Goal: Task Accomplishment & Management: Manage account settings

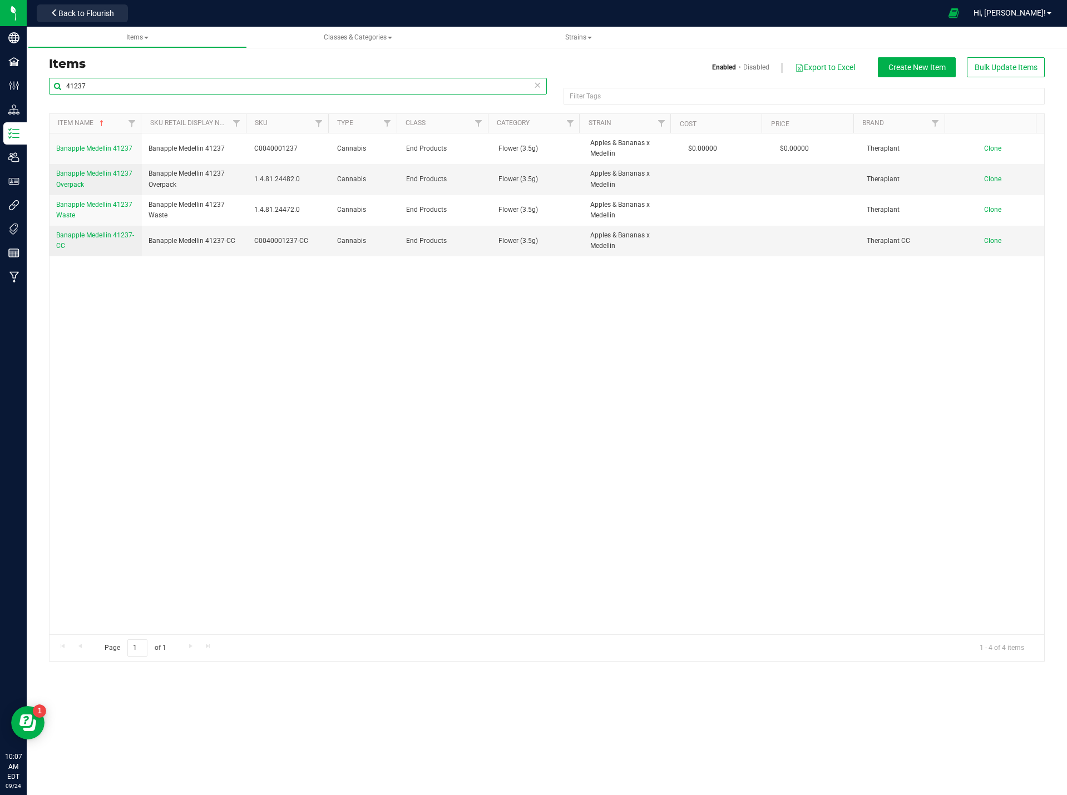
click at [101, 88] on input "41237" at bounding box center [298, 86] width 498 height 17
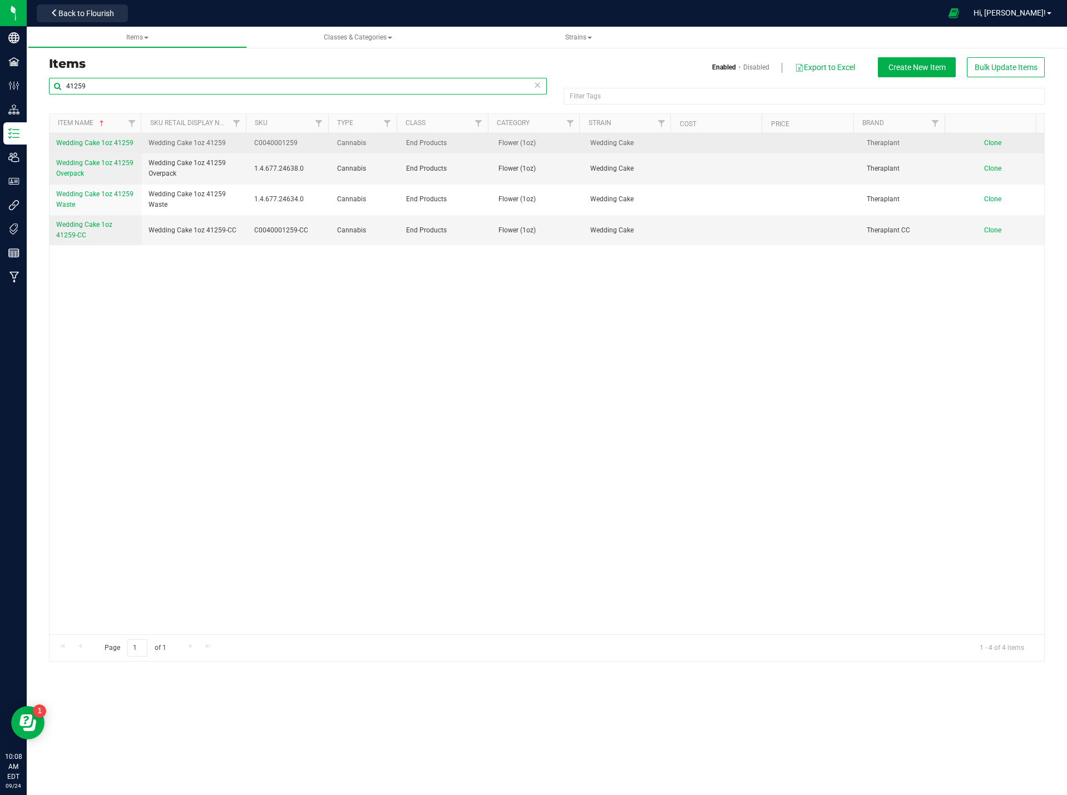
type input "41259"
click at [110, 142] on span "Wedding Cake 1oz 41259" at bounding box center [94, 143] width 77 height 8
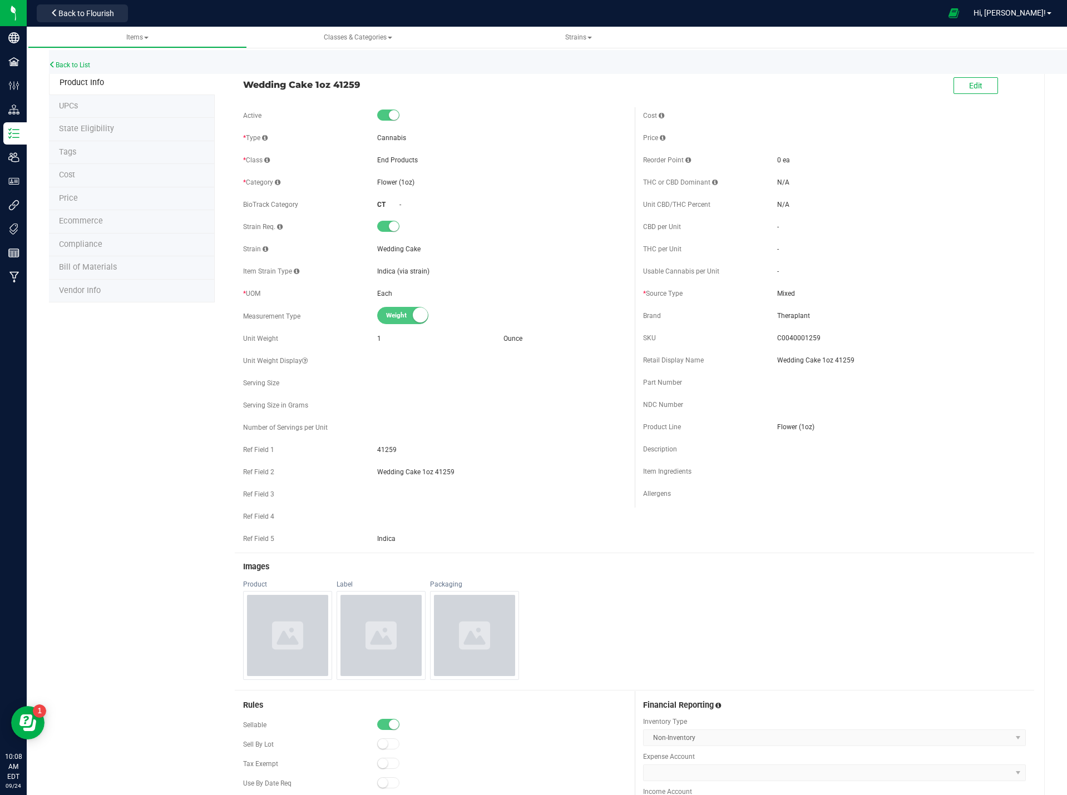
click at [90, 199] on li "Price" at bounding box center [132, 198] width 166 height 23
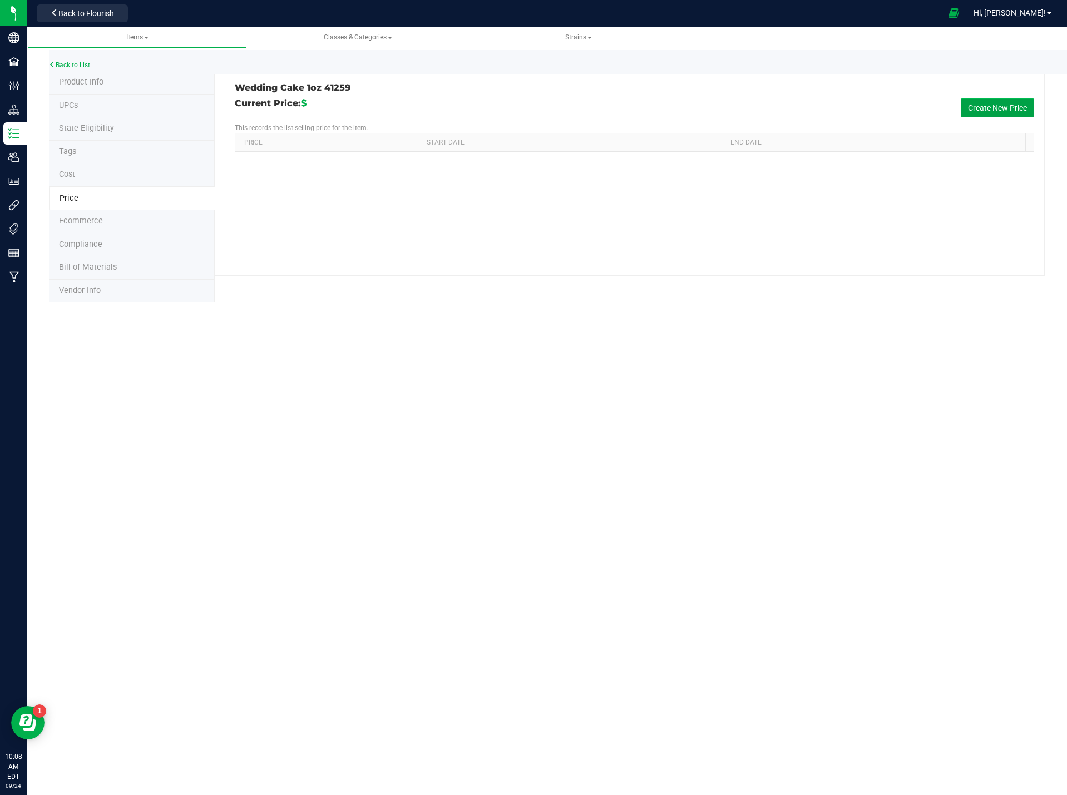
click at [1020, 104] on button "Create New Price" at bounding box center [996, 107] width 73 height 19
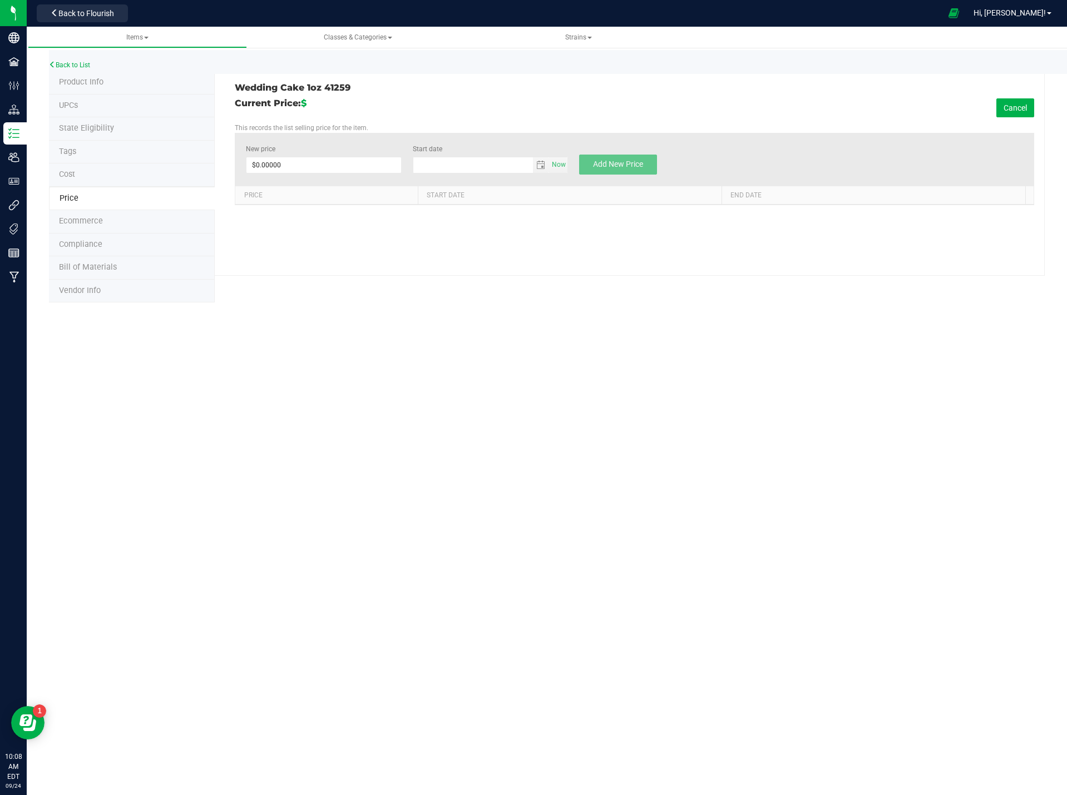
type input "[DATE]"
click at [306, 166] on span at bounding box center [323, 165] width 155 height 17
type input "70.00"
click at [388, 413] on div "Items Classes & Categories Strains Back to List Product Info UPCs State Eligibi…" at bounding box center [547, 411] width 1040 height 769
click at [640, 162] on span "Add New Price" at bounding box center [618, 164] width 50 height 9
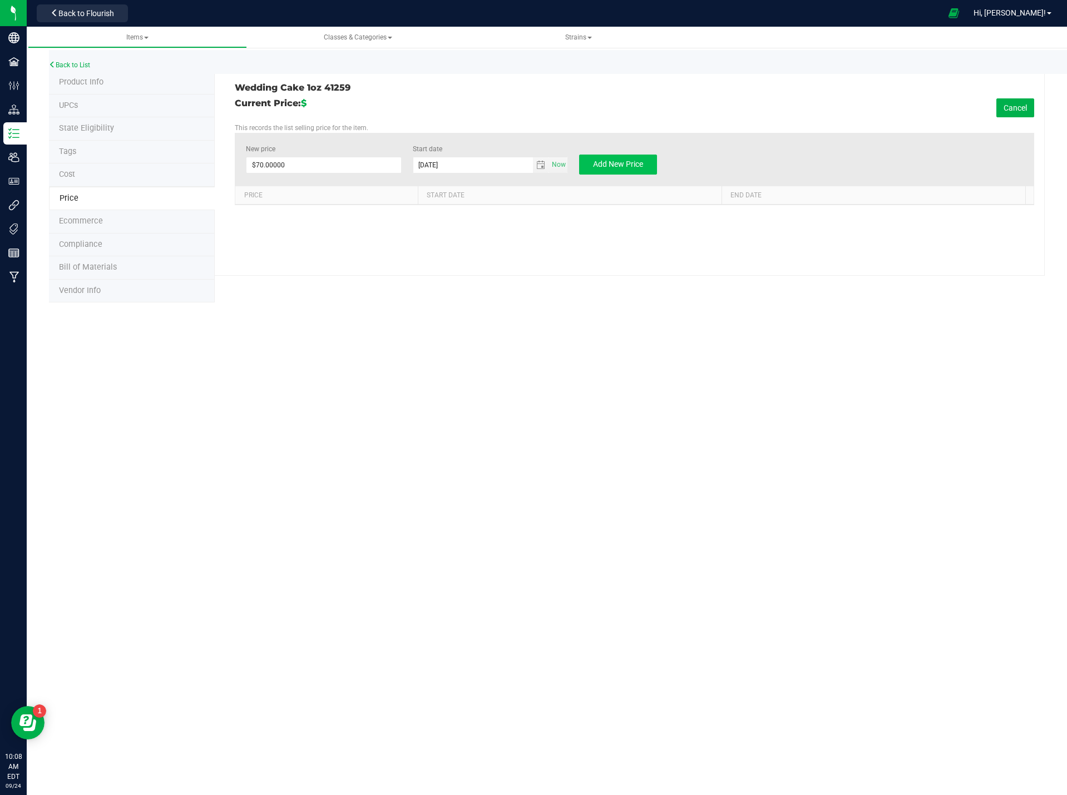
type input "$0.00000"
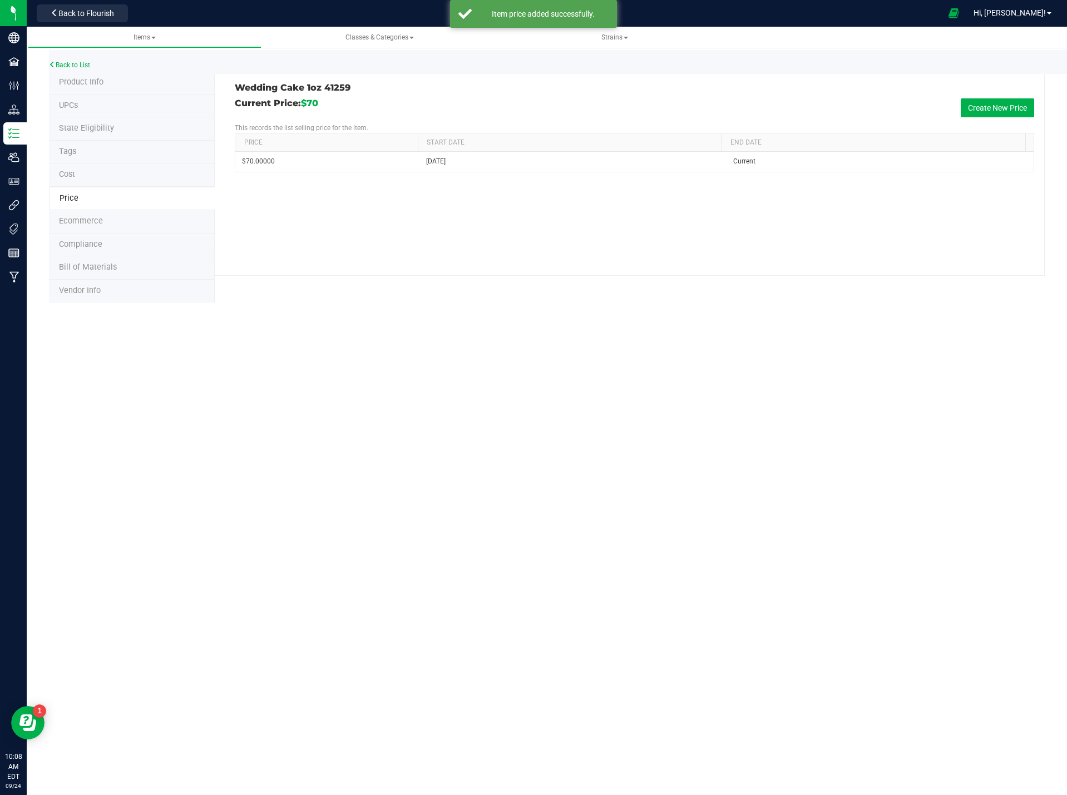
click at [70, 86] on span "Product Info" at bounding box center [81, 81] width 44 height 9
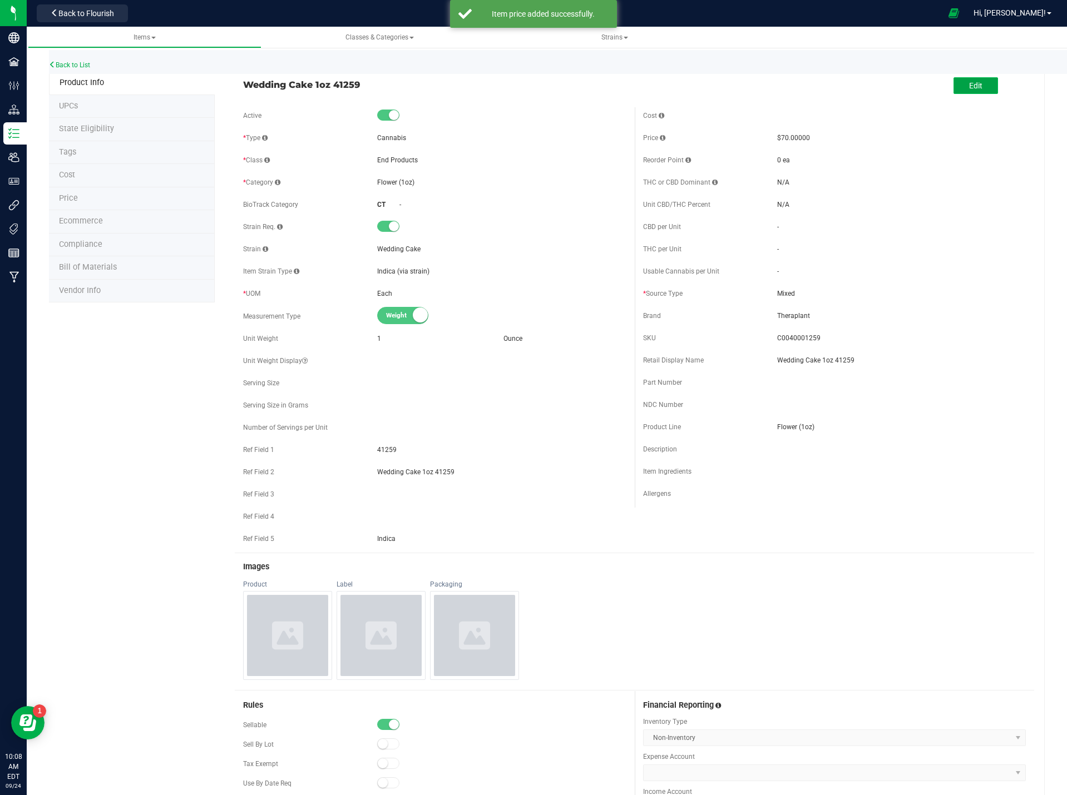
click at [979, 89] on button "Edit" at bounding box center [975, 85] width 44 height 17
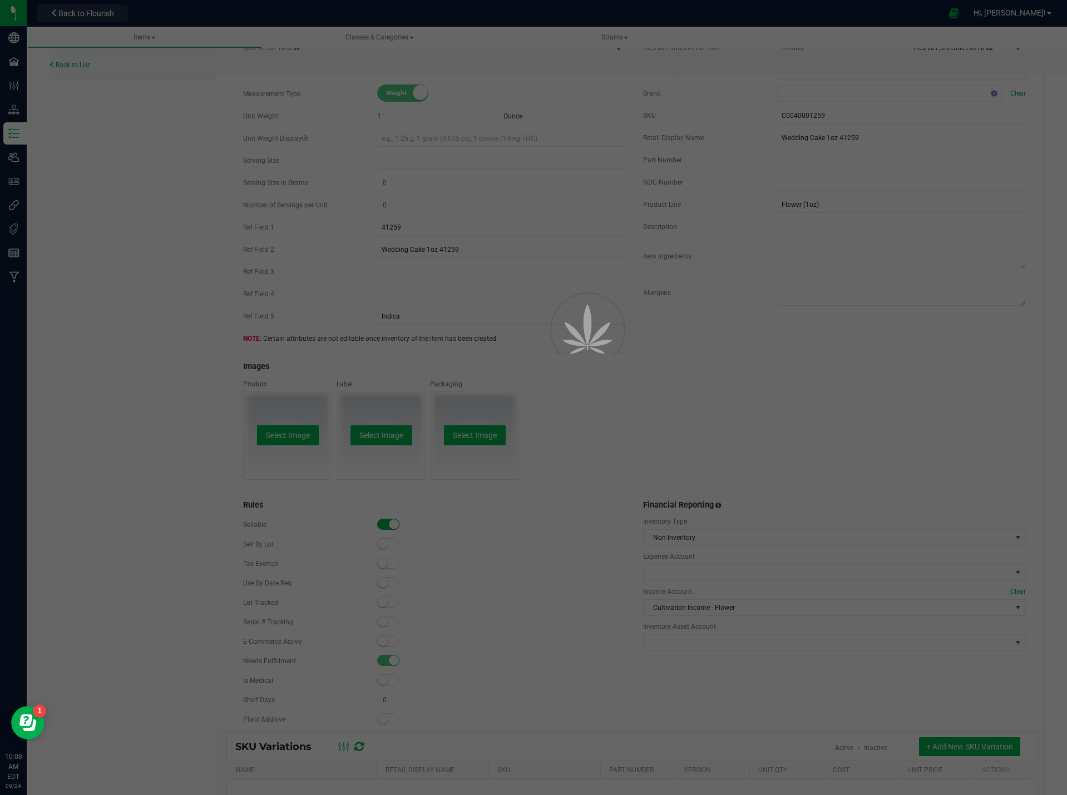
scroll to position [331, 0]
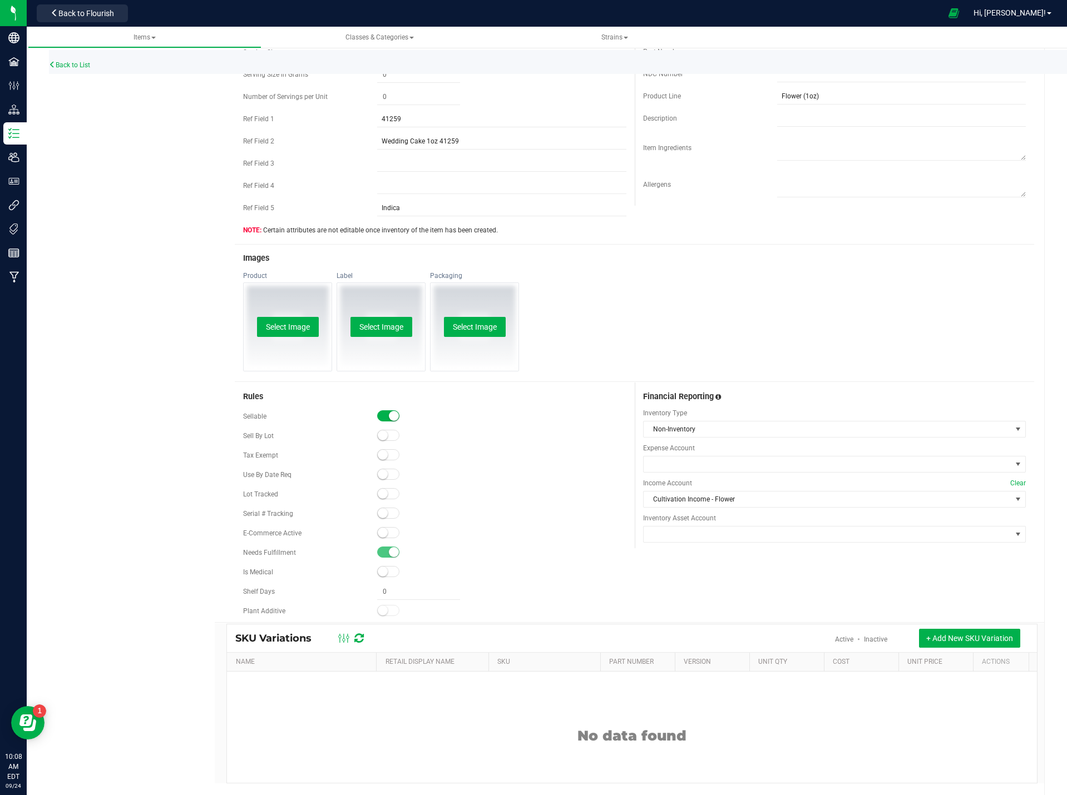
click at [383, 534] on small at bounding box center [383, 533] width 10 height 10
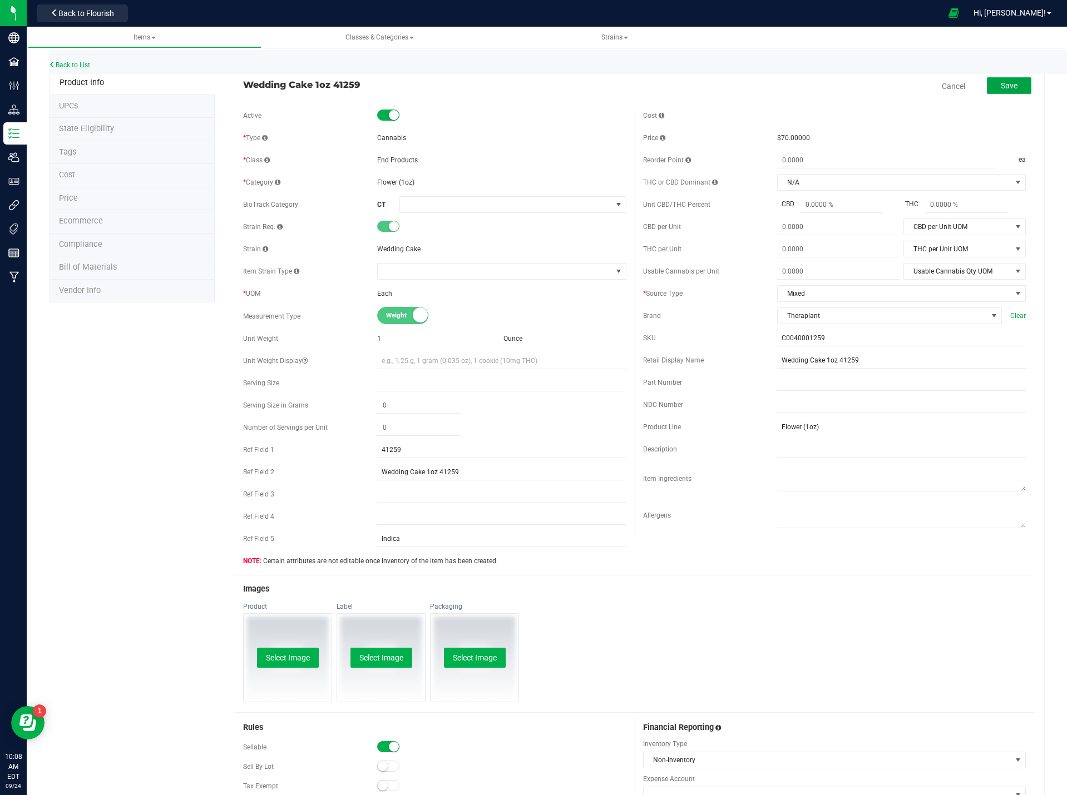
click at [990, 89] on button "Save" at bounding box center [1009, 85] width 44 height 17
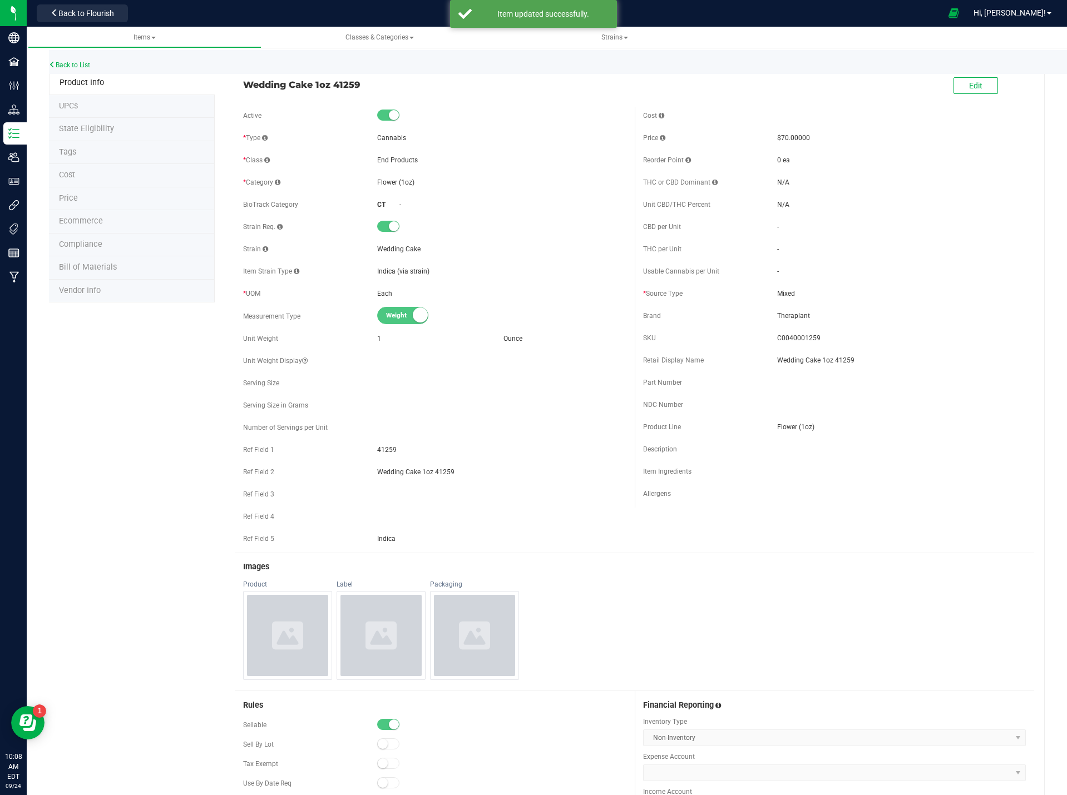
click at [81, 53] on div "Back to List" at bounding box center [582, 62] width 1067 height 24
click at [79, 58] on div "Back to List" at bounding box center [582, 62] width 1067 height 24
click at [79, 61] on div "Back to List" at bounding box center [582, 62] width 1067 height 24
click at [80, 67] on link "Back to List" at bounding box center [69, 65] width 41 height 8
